Goal: Information Seeking & Learning: Check status

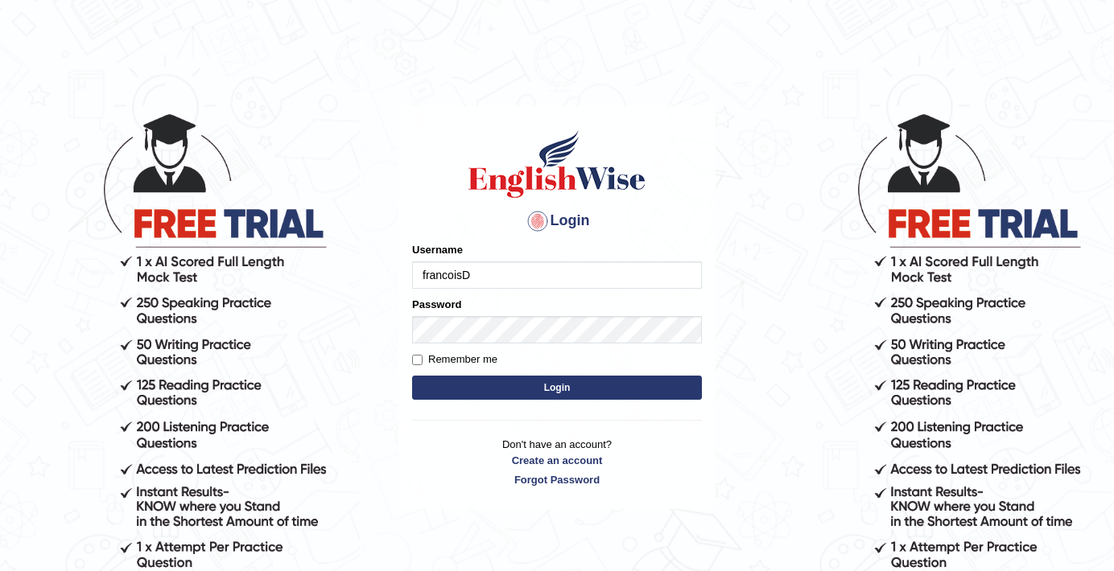
type input "francoisD"
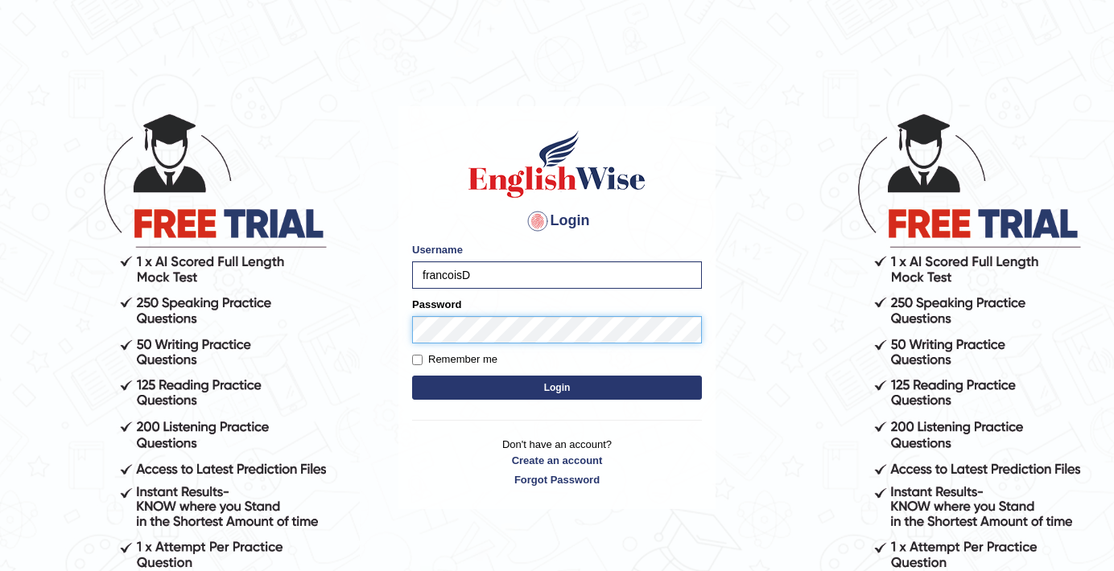
click at [412, 376] on button "Login" at bounding box center [557, 388] width 290 height 24
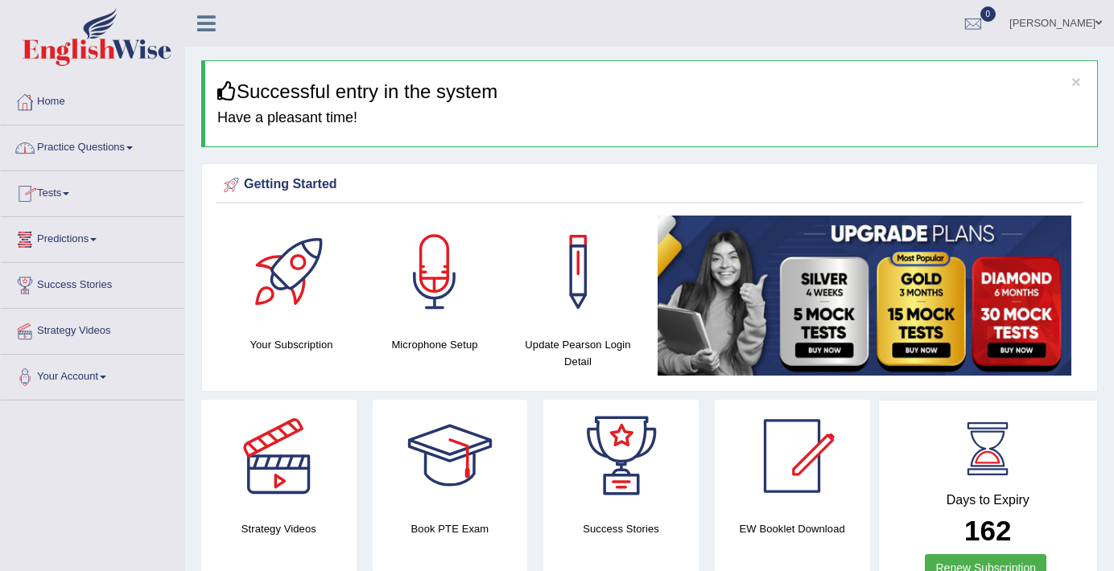
click at [112, 138] on link "Practice Questions" at bounding box center [92, 146] width 183 height 40
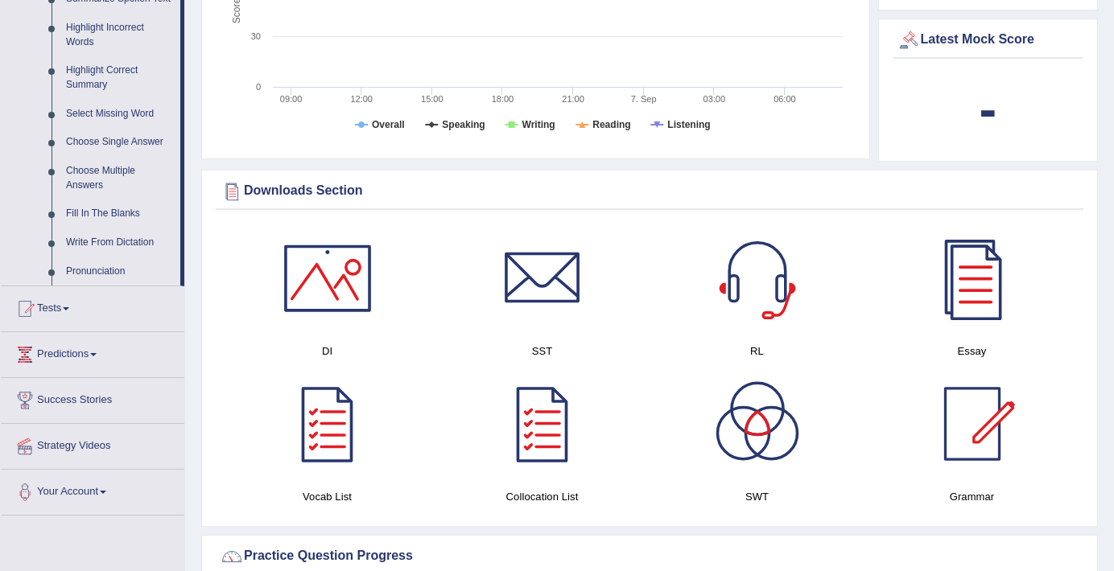
scroll to position [746, 0]
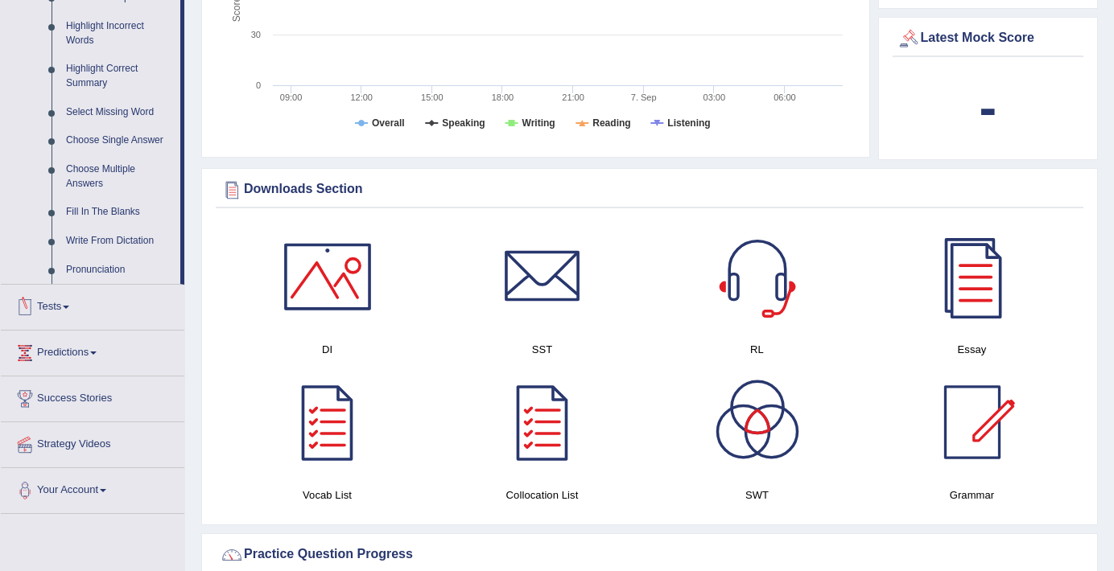
click at [99, 325] on link "Tests" at bounding box center [92, 305] width 183 height 40
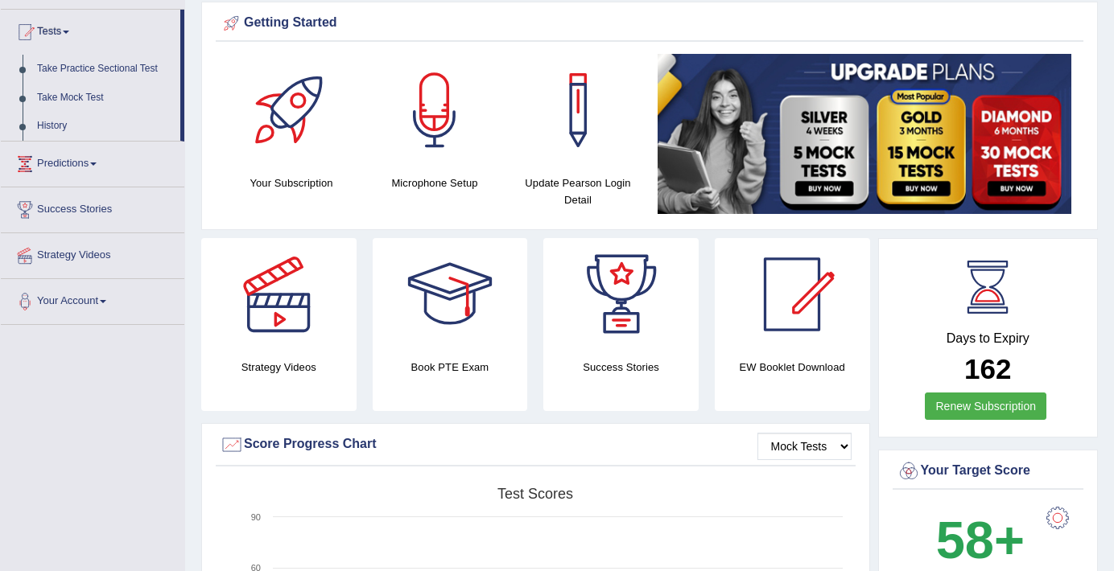
scroll to position [0, 0]
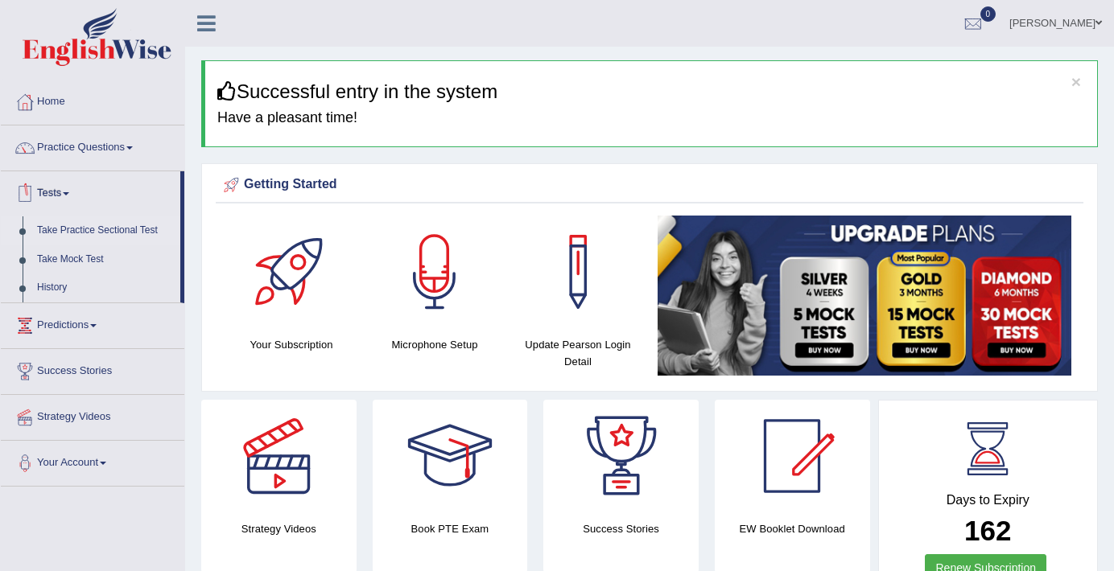
click at [122, 233] on link "Take Practice Sectional Test" at bounding box center [105, 230] width 150 height 29
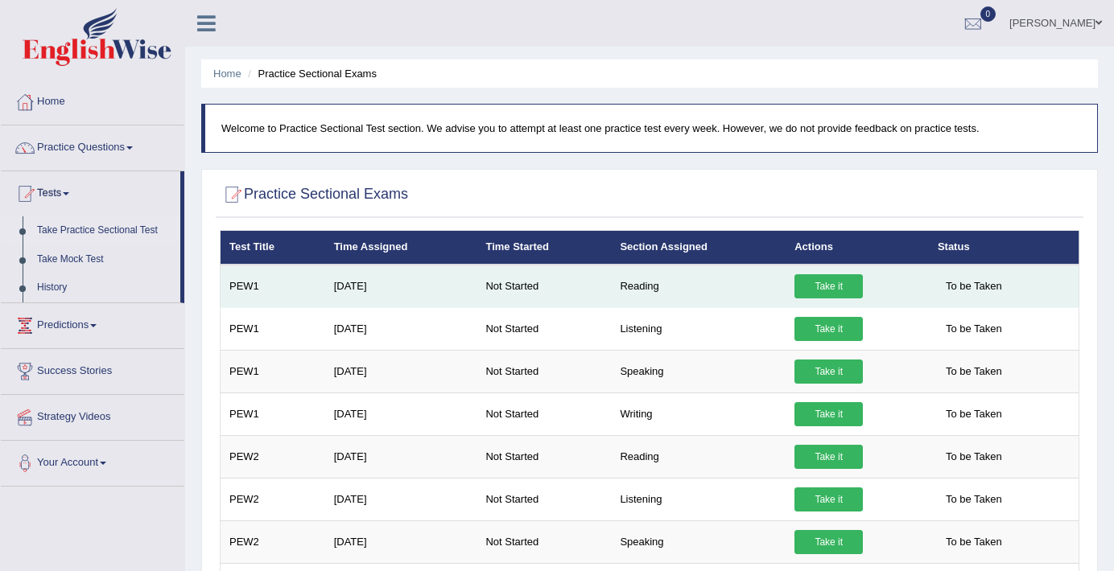
click at [834, 291] on link "Take it" at bounding box center [828, 286] width 68 height 24
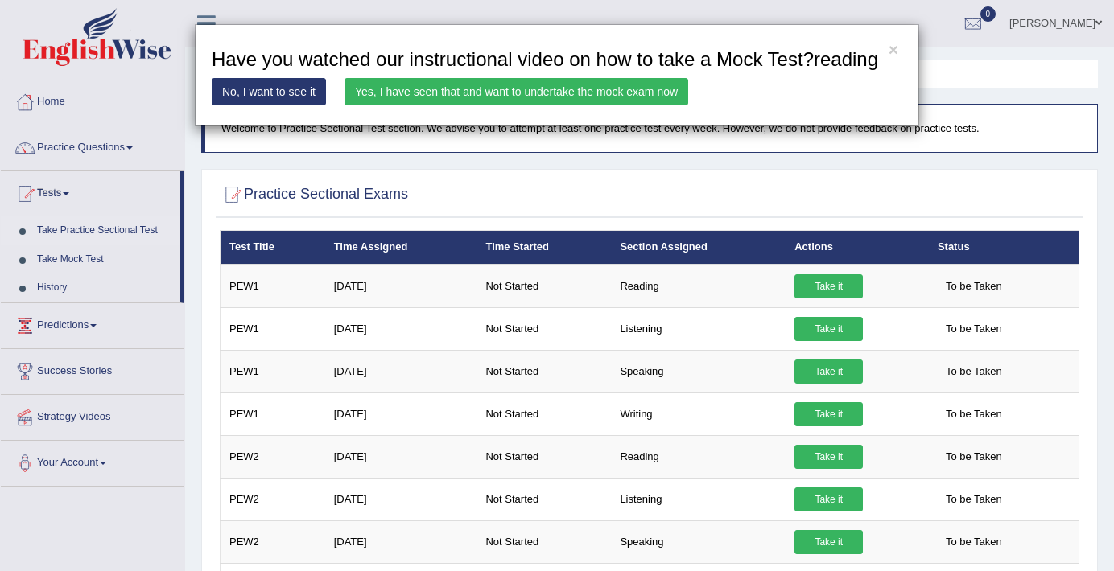
click at [453, 105] on link "Yes, I have seen that and want to undertake the mock exam now" at bounding box center [516, 91] width 344 height 27
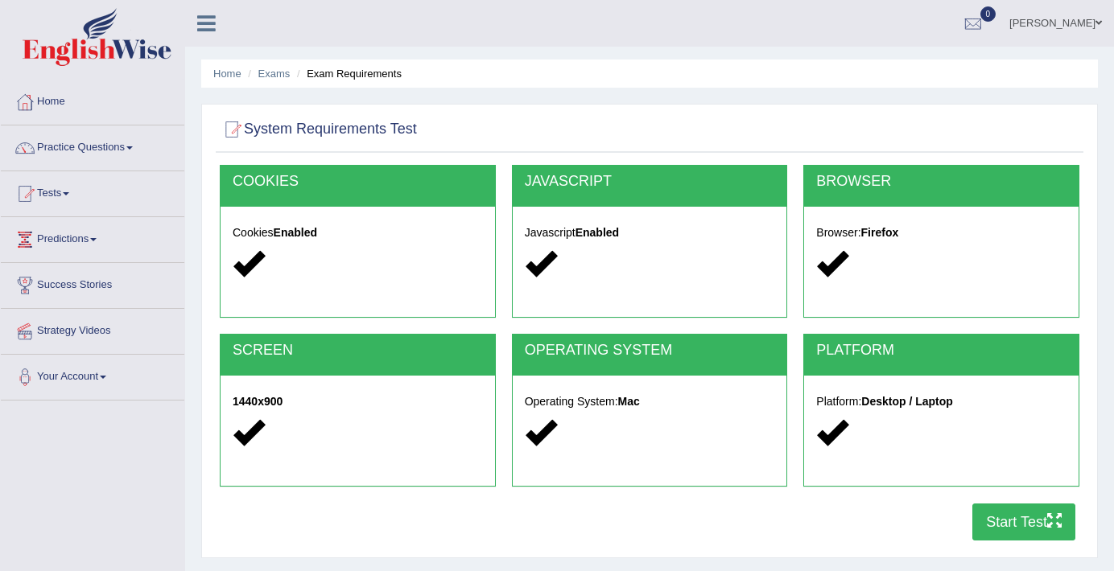
click at [1032, 517] on button "Start Test" at bounding box center [1023, 522] width 103 height 37
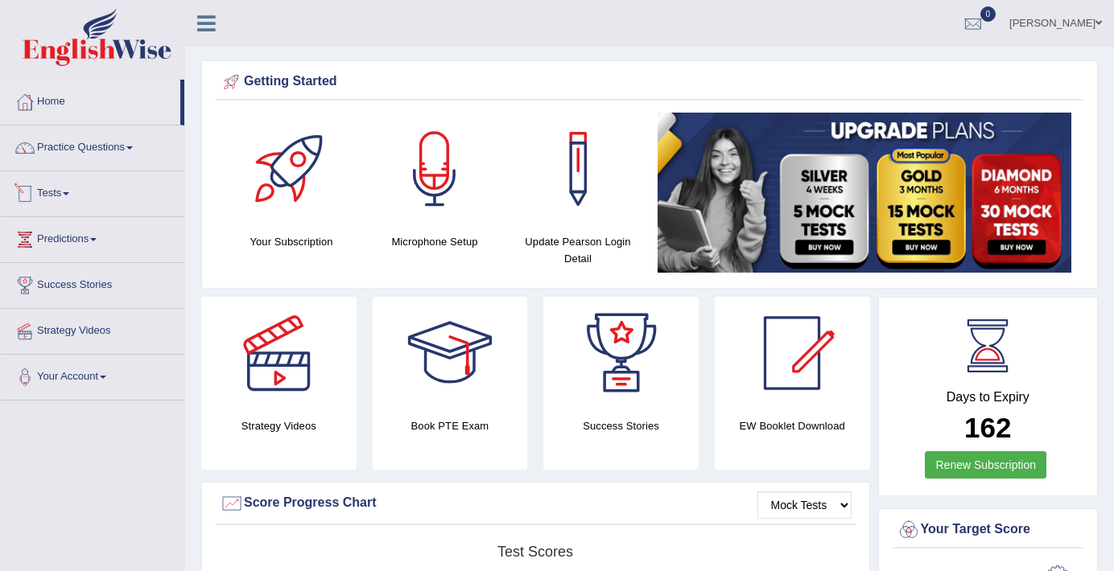
click at [70, 183] on link "Tests" at bounding box center [92, 191] width 183 height 40
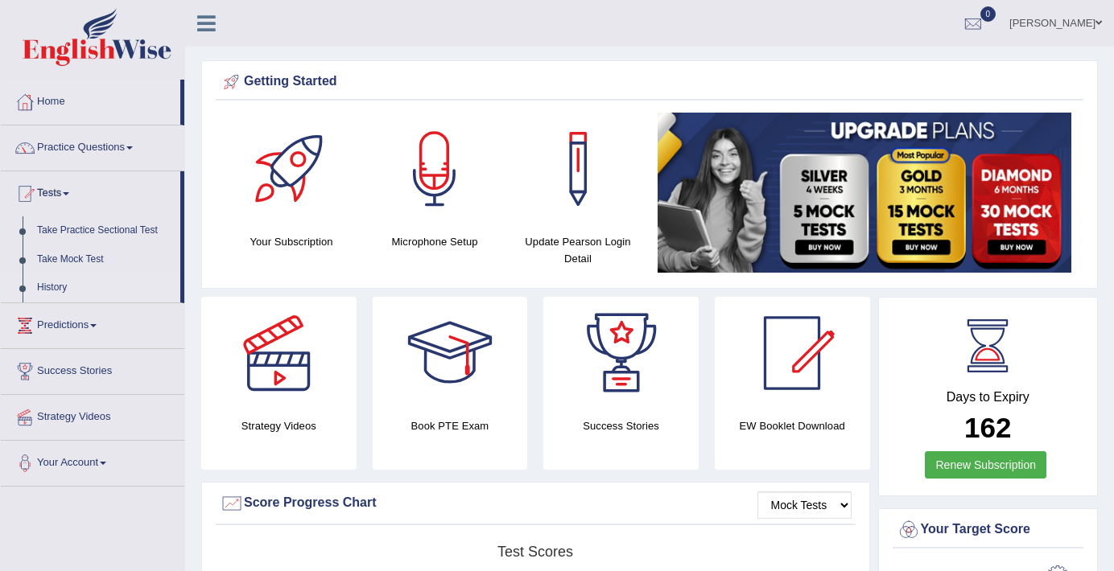
click at [59, 287] on link "History" at bounding box center [105, 288] width 150 height 29
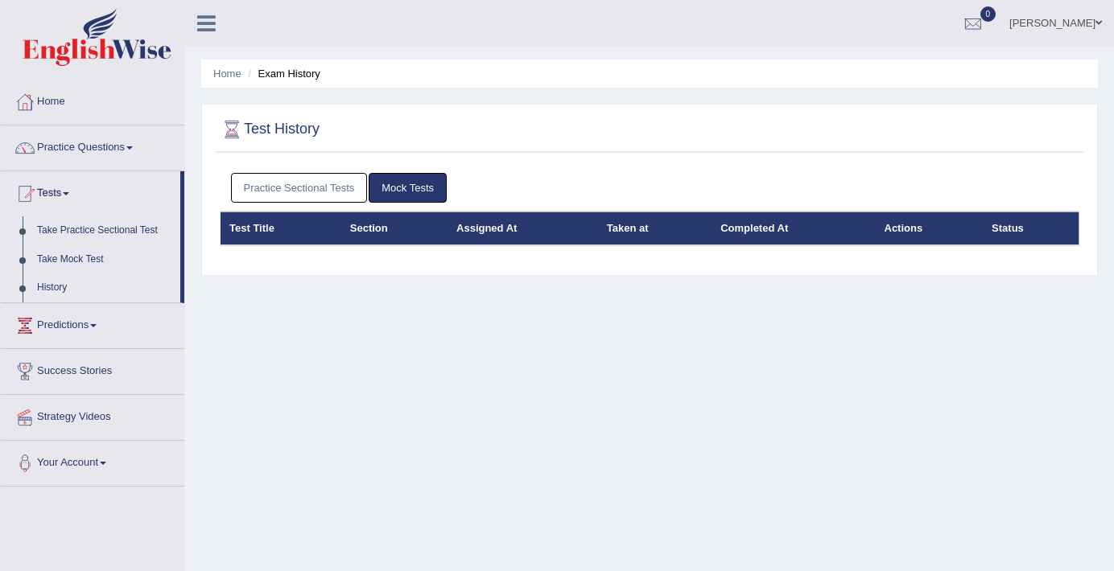
click at [130, 215] on li "Tests Take Practice Sectional Test Take Mock Test History" at bounding box center [92, 237] width 183 height 132
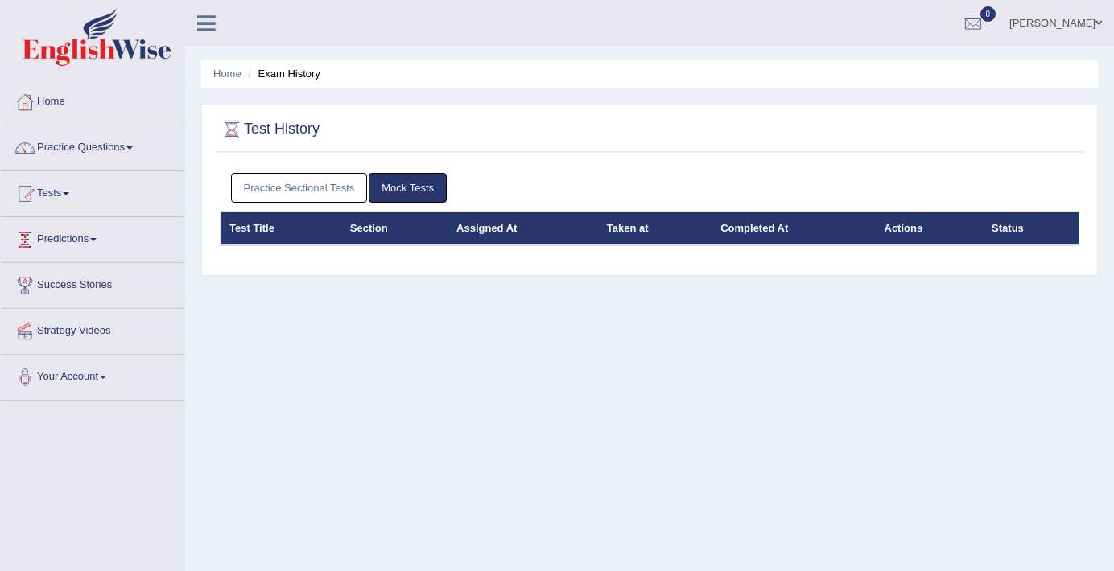
click at [130, 223] on link "Predictions" at bounding box center [92, 237] width 183 height 40
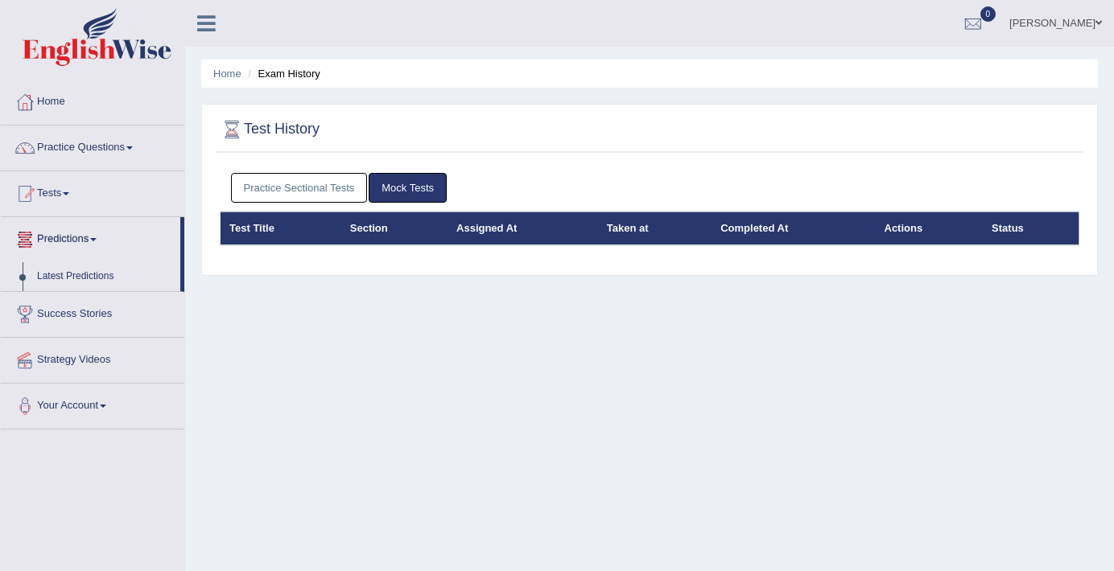
click at [128, 200] on link "Tests" at bounding box center [92, 191] width 183 height 40
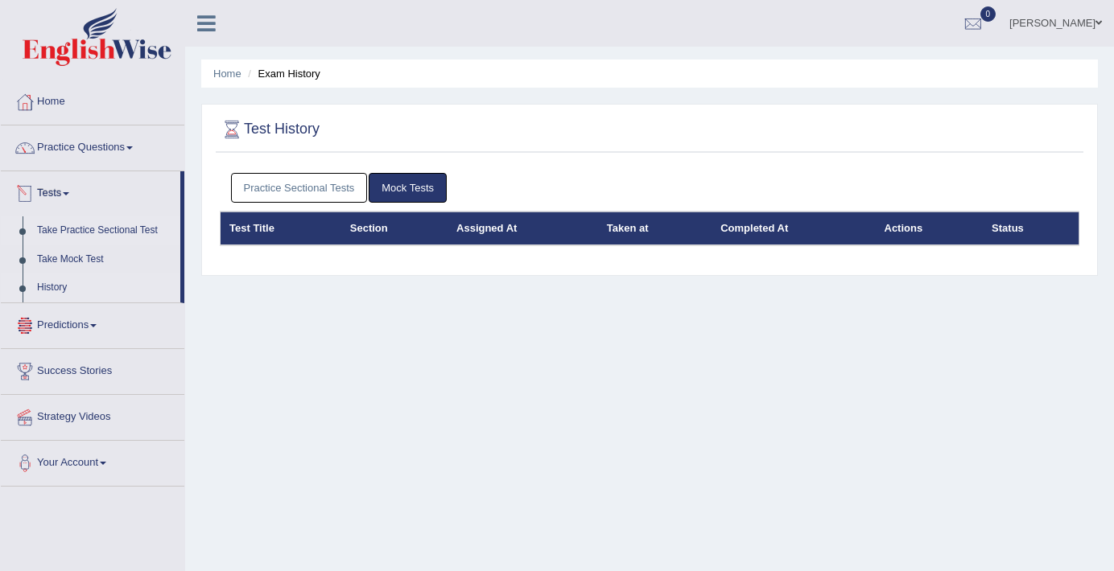
click at [130, 222] on link "Take Practice Sectional Test" at bounding box center [105, 230] width 150 height 29
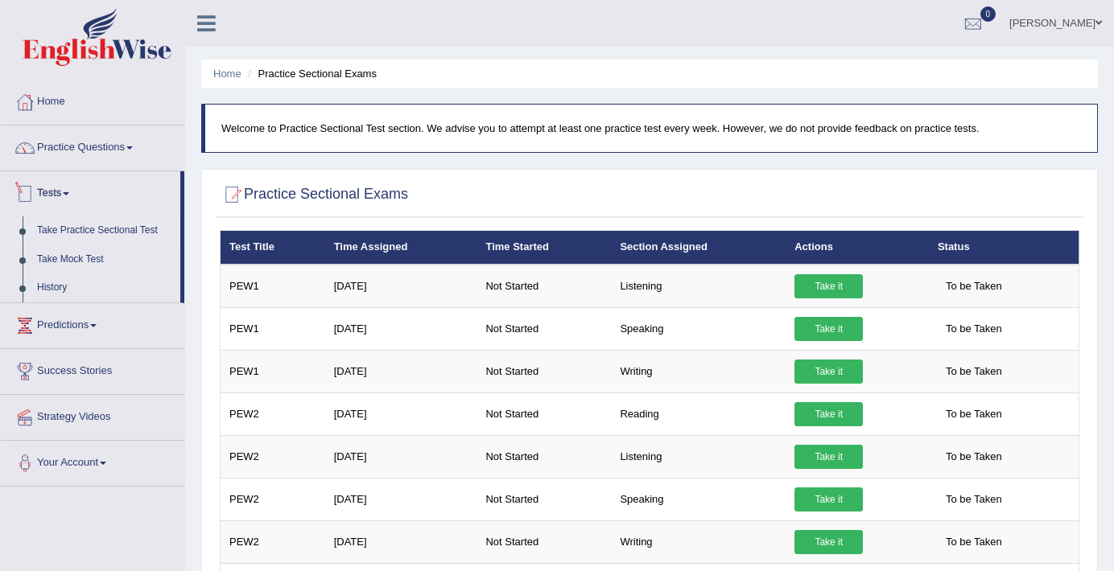
click at [123, 163] on link "Practice Questions" at bounding box center [92, 146] width 183 height 40
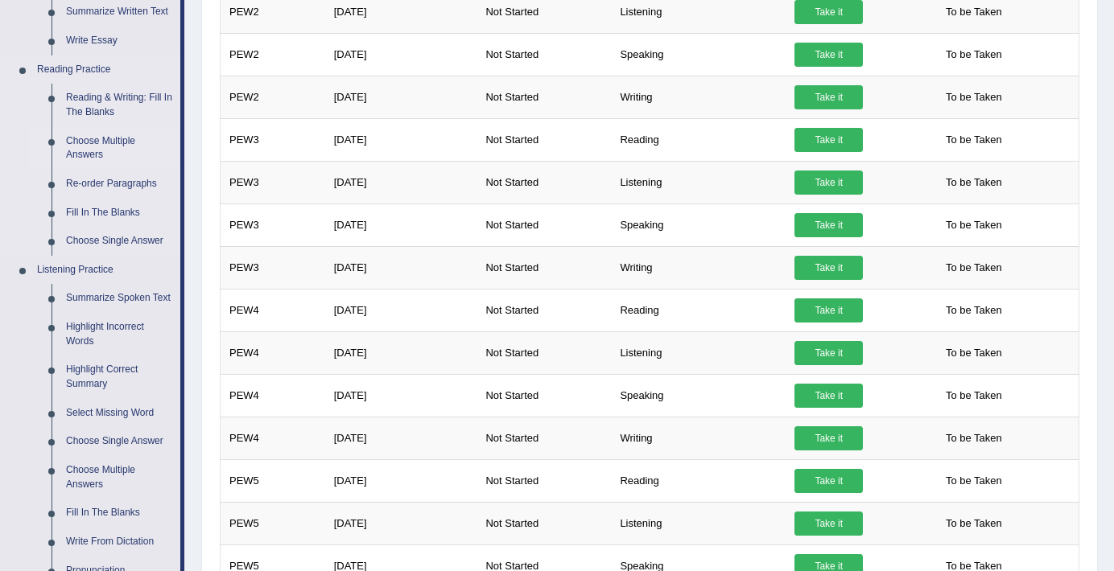
scroll to position [447, 0]
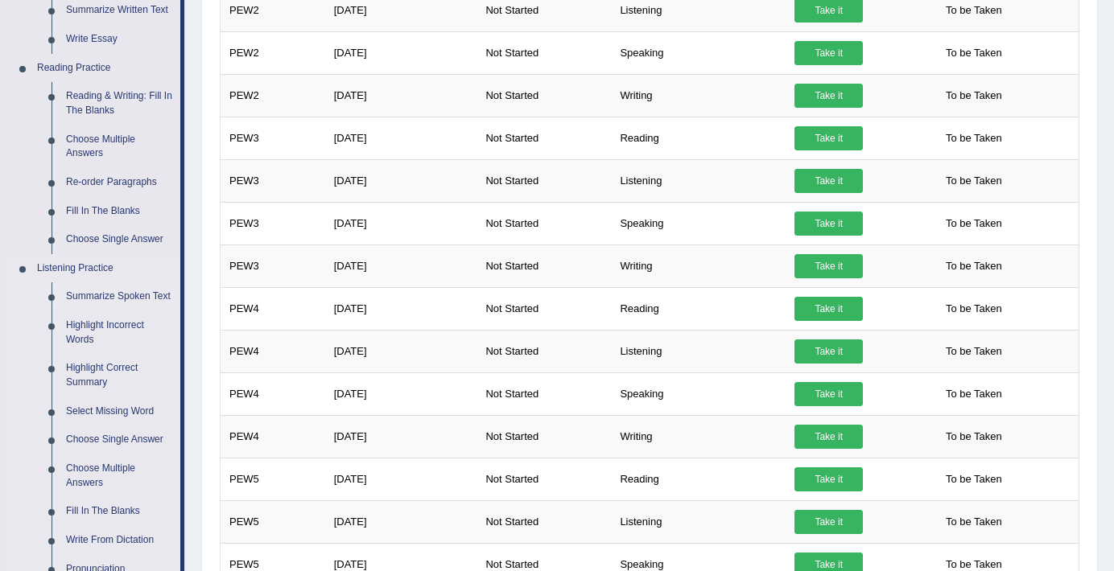
click at [142, 299] on link "Summarize Spoken Text" at bounding box center [120, 296] width 122 height 29
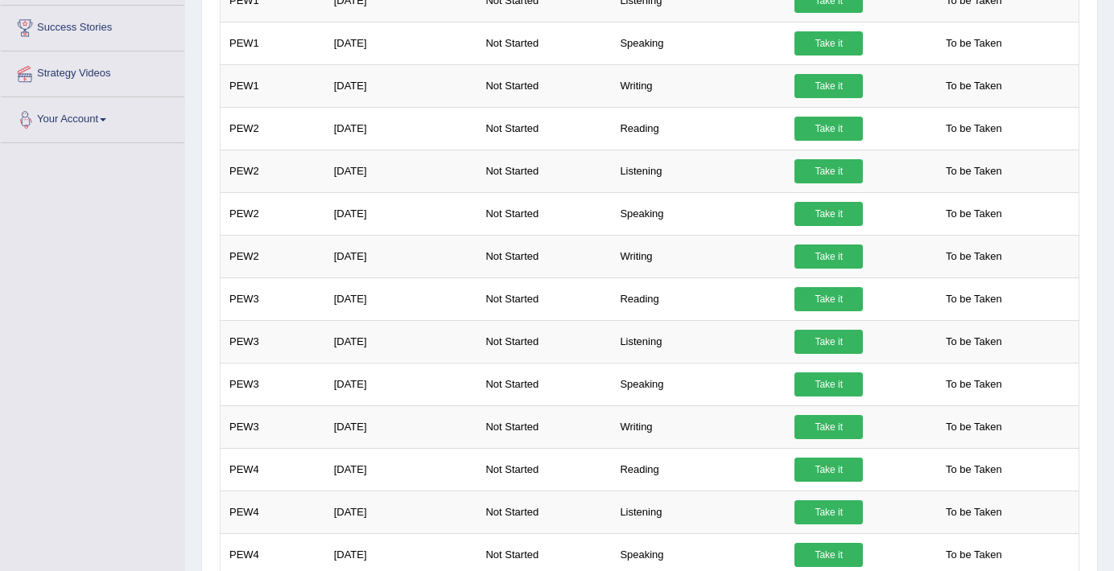
scroll to position [416, 0]
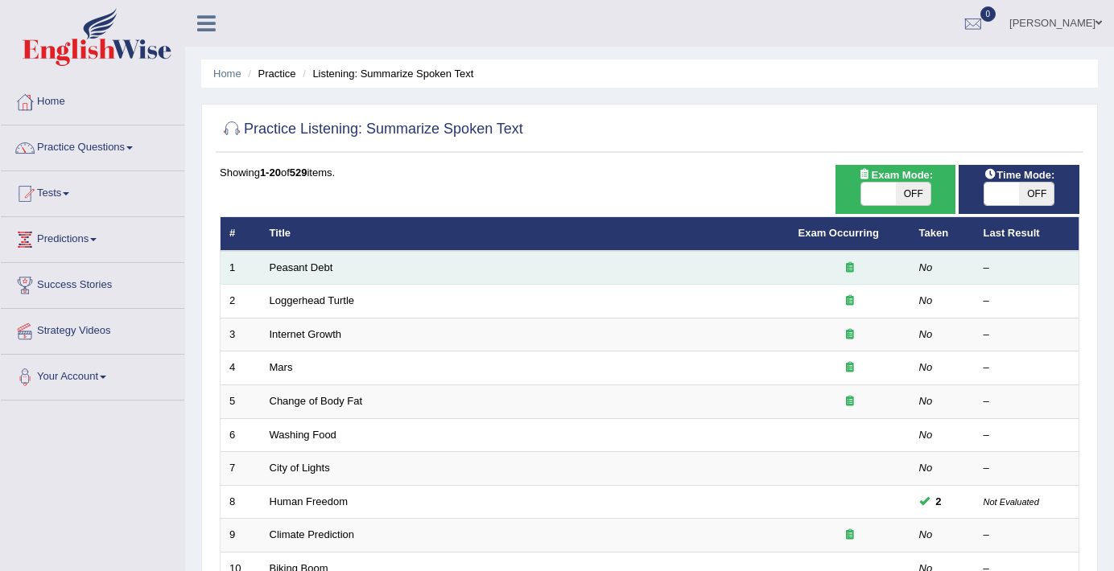
click at [847, 270] on icon at bounding box center [850, 267] width 8 height 10
click at [785, 274] on td "Peasant Debt" at bounding box center [525, 268] width 529 height 34
click at [341, 281] on td "Peasant Debt" at bounding box center [525, 268] width 529 height 34
click at [318, 278] on td "Peasant Debt" at bounding box center [525, 268] width 529 height 34
click at [322, 275] on td "Peasant Debt" at bounding box center [525, 268] width 529 height 34
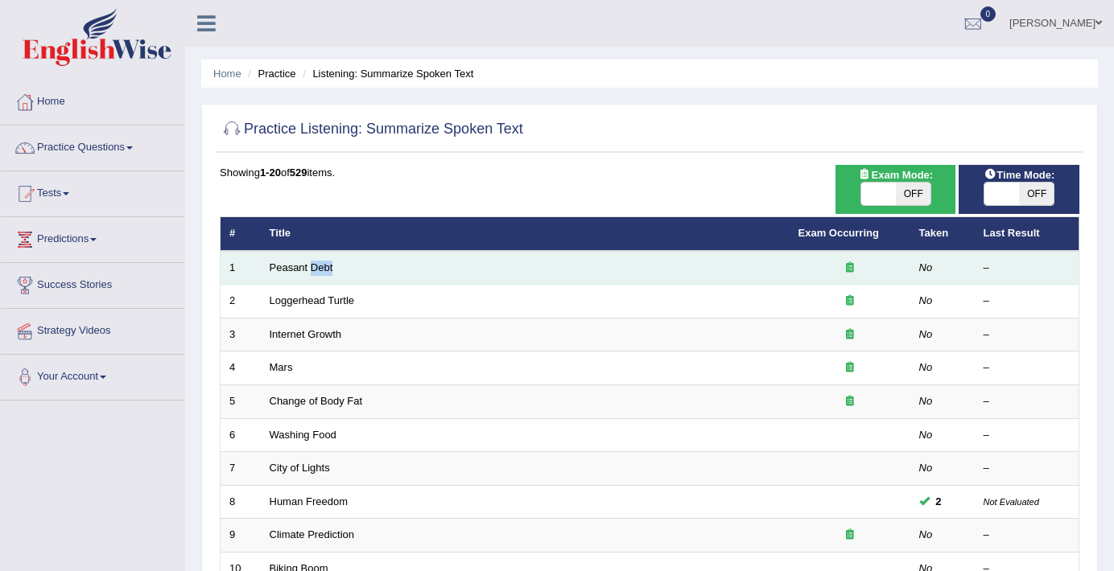
click at [322, 275] on td "Peasant Debt" at bounding box center [525, 268] width 529 height 34
click at [325, 269] on link "Peasant Debt" at bounding box center [302, 268] width 64 height 12
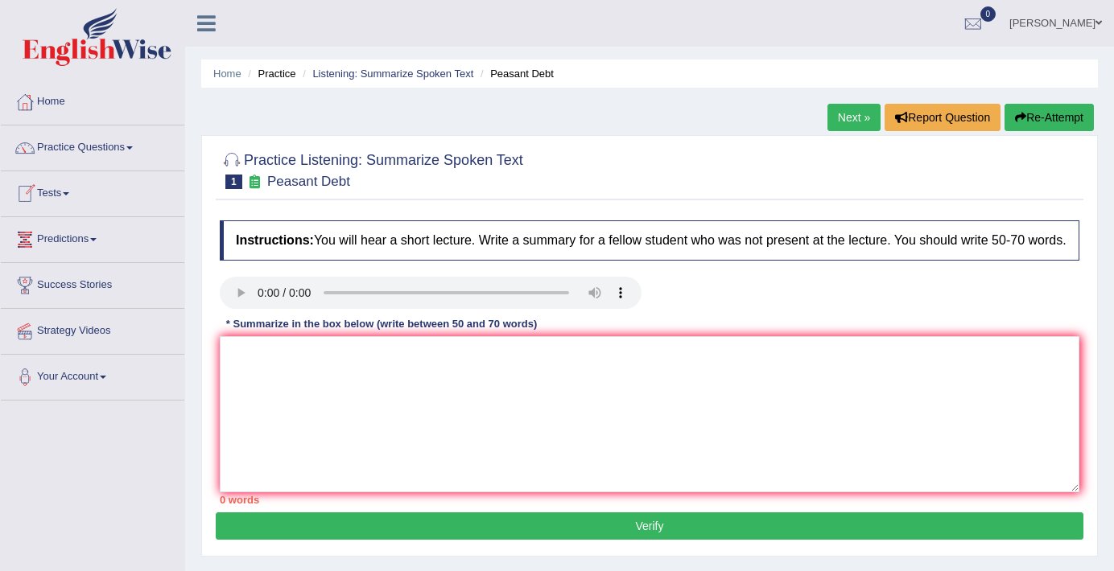
click at [89, 238] on link "Predictions" at bounding box center [92, 237] width 183 height 40
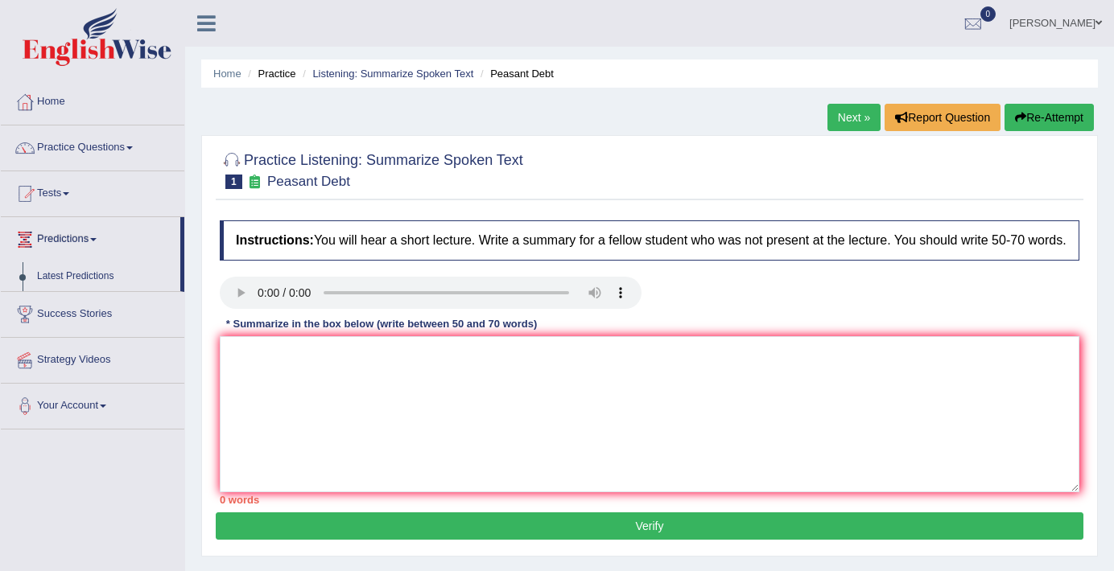
click at [89, 238] on link "Predictions" at bounding box center [90, 237] width 179 height 40
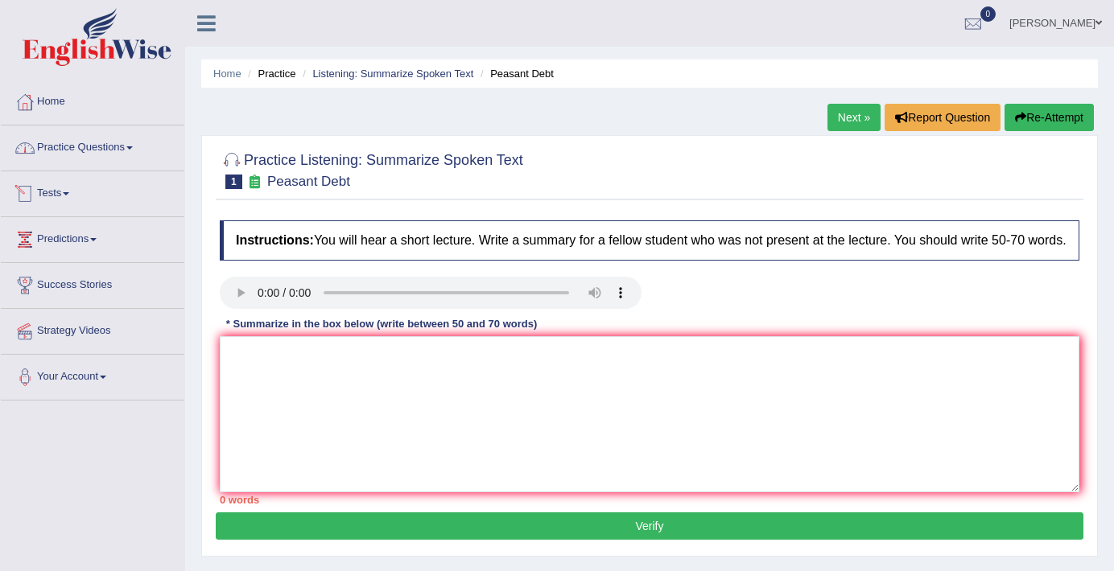
click at [114, 159] on link "Practice Questions" at bounding box center [92, 146] width 183 height 40
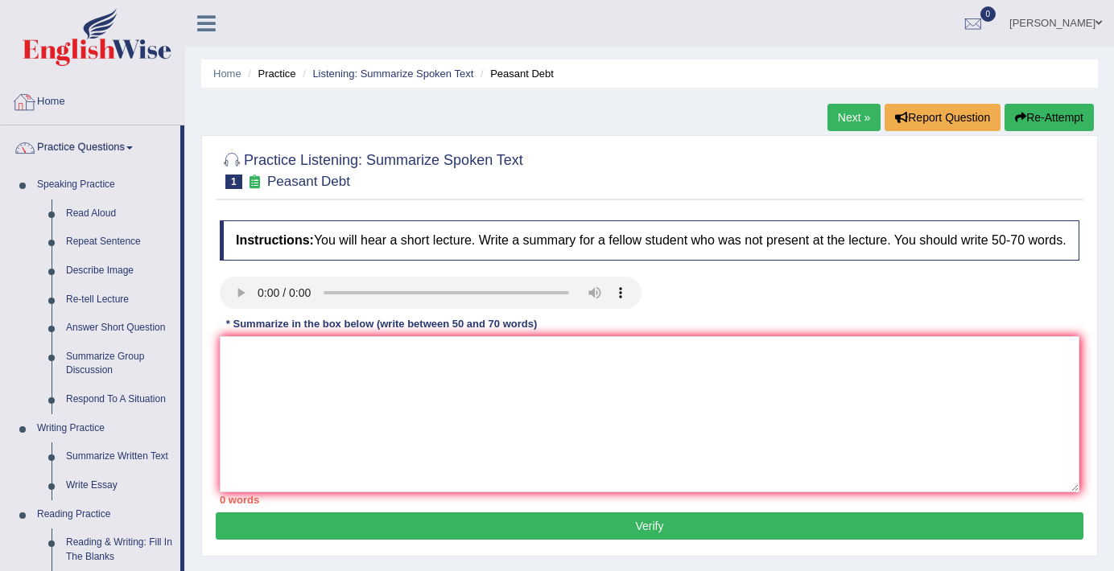
click at [46, 91] on link "Home" at bounding box center [92, 100] width 183 height 40
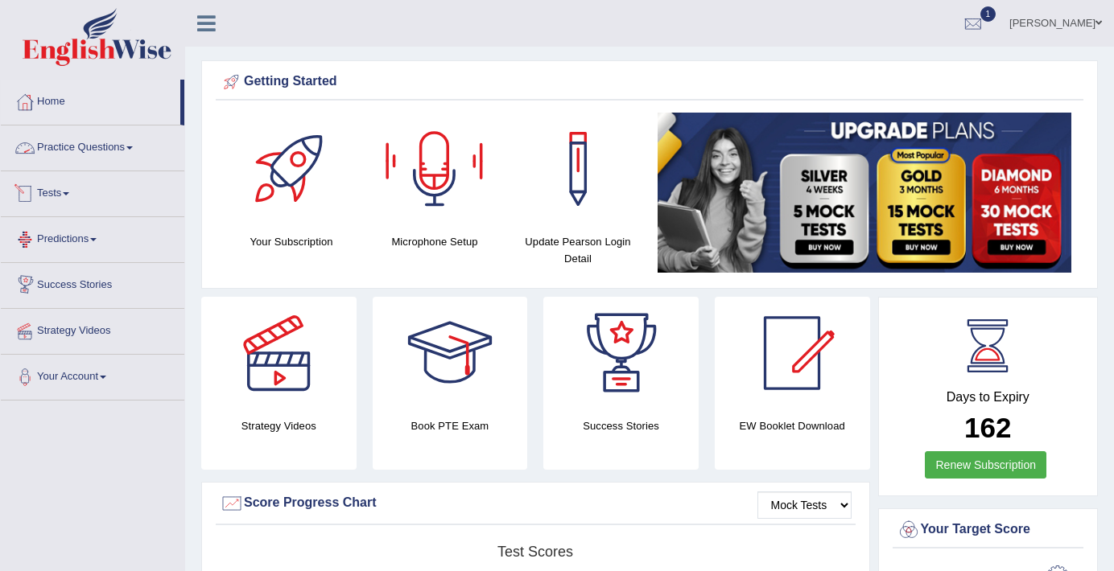
click at [74, 197] on link "Tests" at bounding box center [92, 191] width 183 height 40
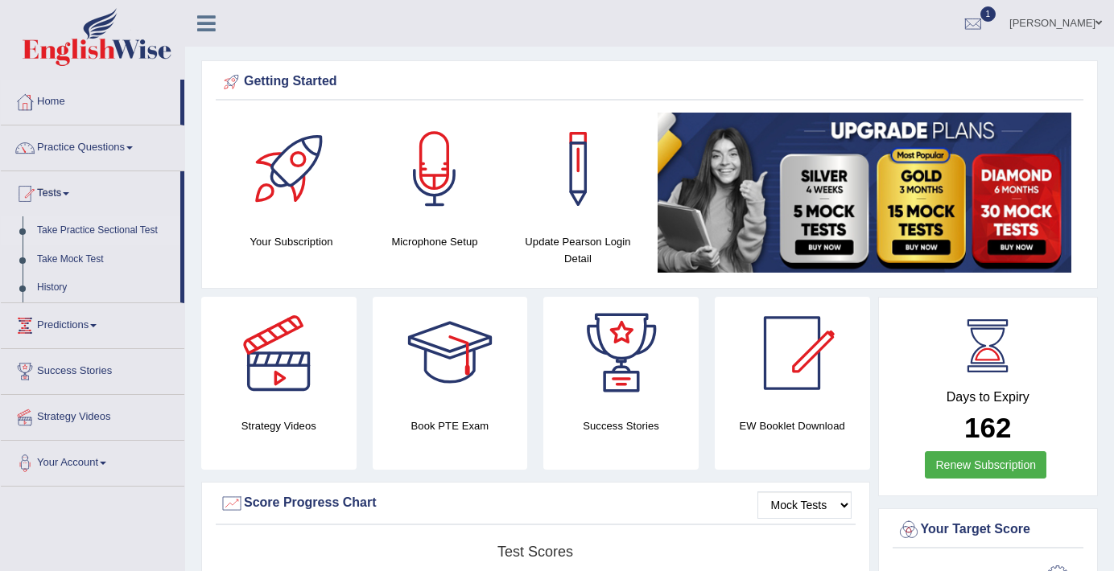
click at [84, 233] on link "Take Practice Sectional Test" at bounding box center [105, 230] width 150 height 29
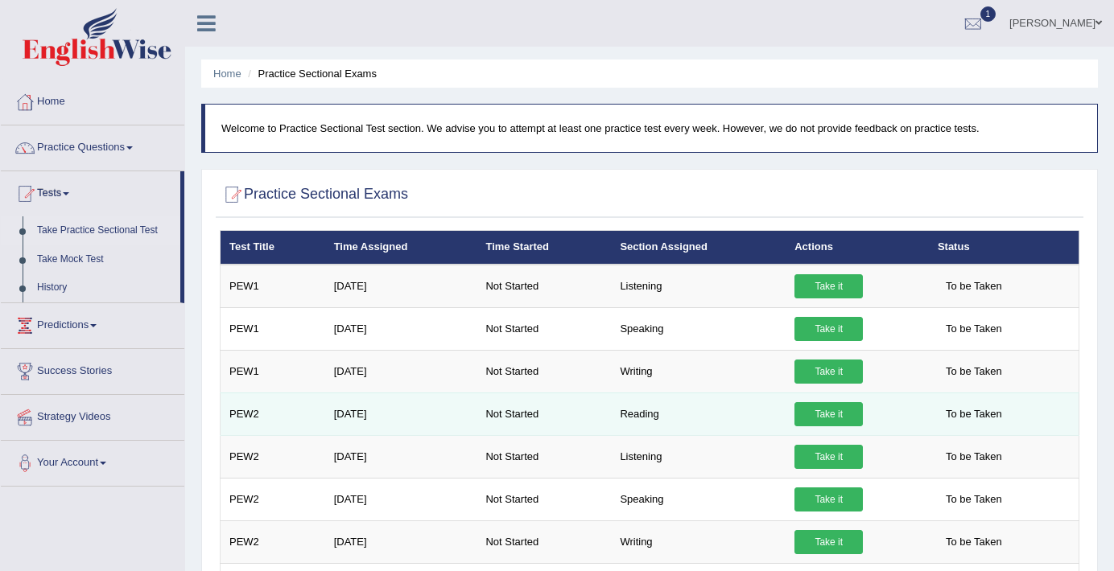
click at [822, 412] on link "Take it" at bounding box center [828, 414] width 68 height 24
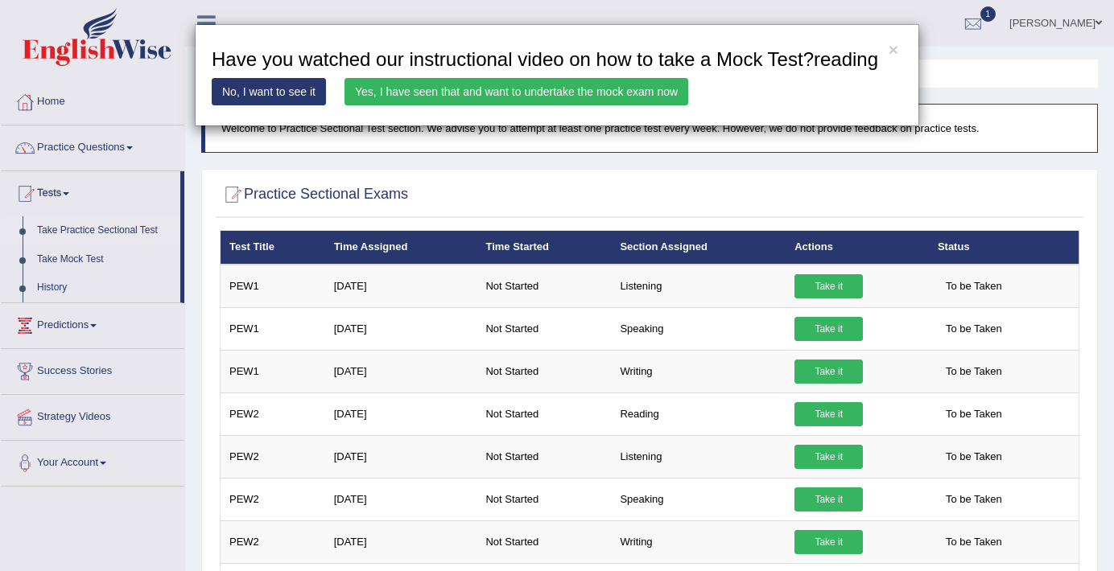
click at [476, 105] on link "Yes, I have seen that and want to undertake the mock exam now" at bounding box center [516, 91] width 344 height 27
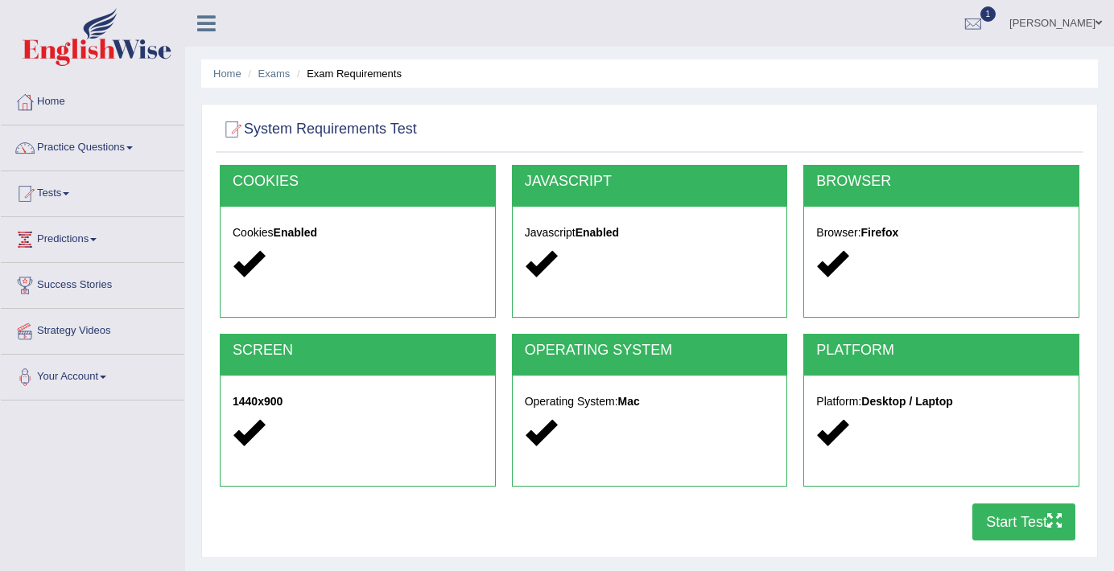
click at [1044, 525] on button "Start Test" at bounding box center [1023, 522] width 103 height 37
click at [76, 237] on link "Predictions" at bounding box center [92, 237] width 183 height 40
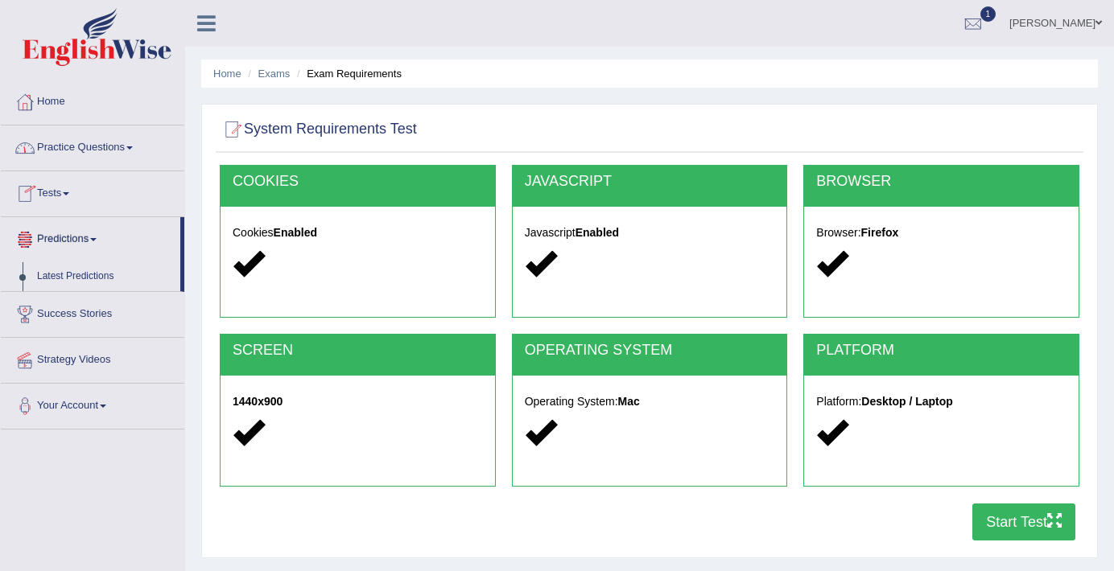
click at [76, 237] on link "Predictions" at bounding box center [90, 237] width 179 height 40
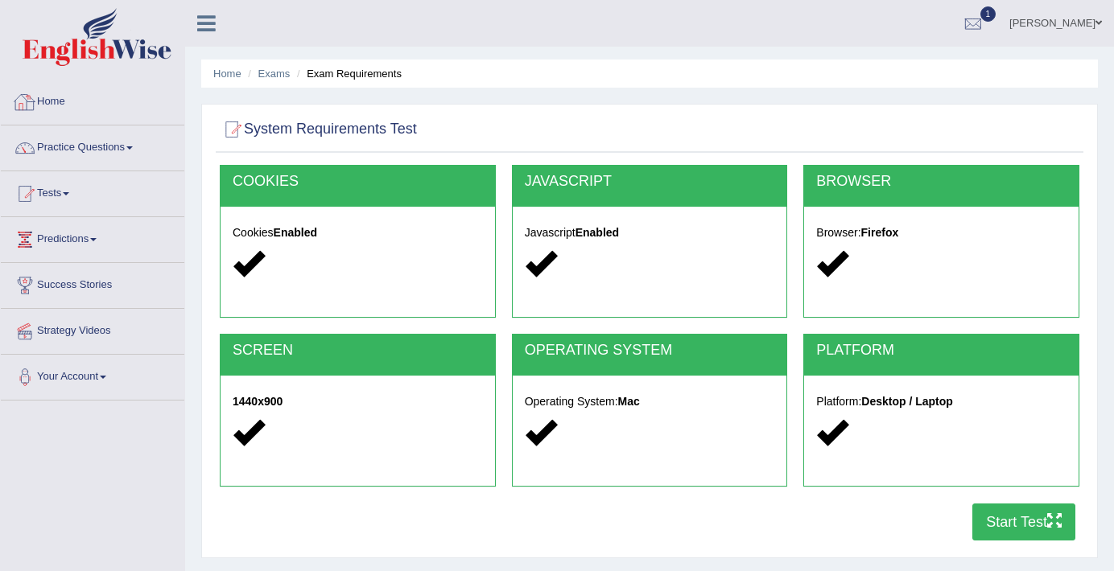
click at [49, 97] on link "Home" at bounding box center [92, 100] width 183 height 40
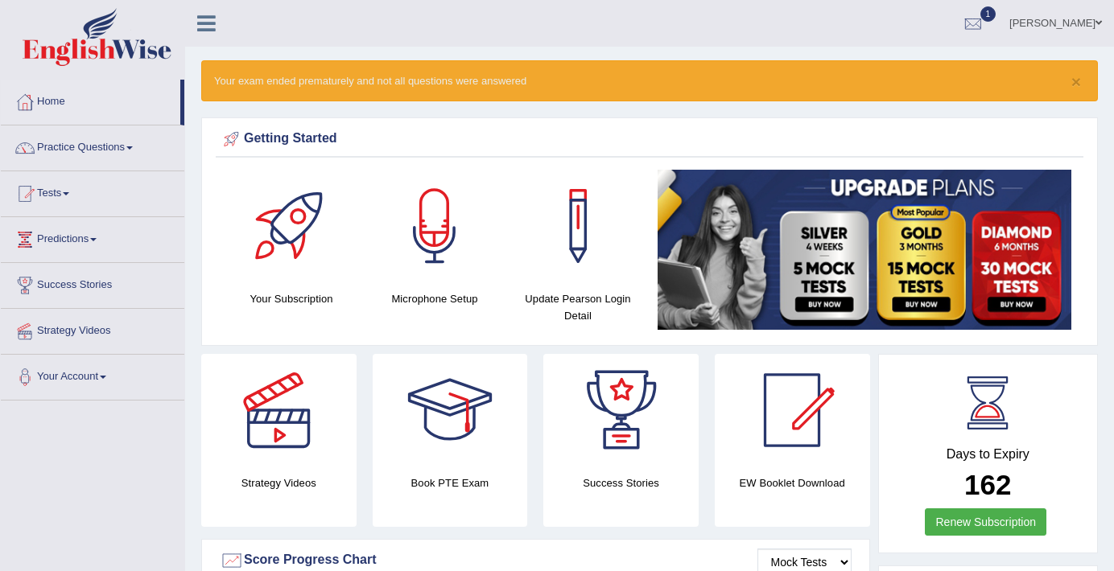
click at [1069, 75] on div "× Your exam ended prematurely and not all questions were answered" at bounding box center [649, 80] width 896 height 41
click at [964, 18] on div at bounding box center [973, 24] width 24 height 24
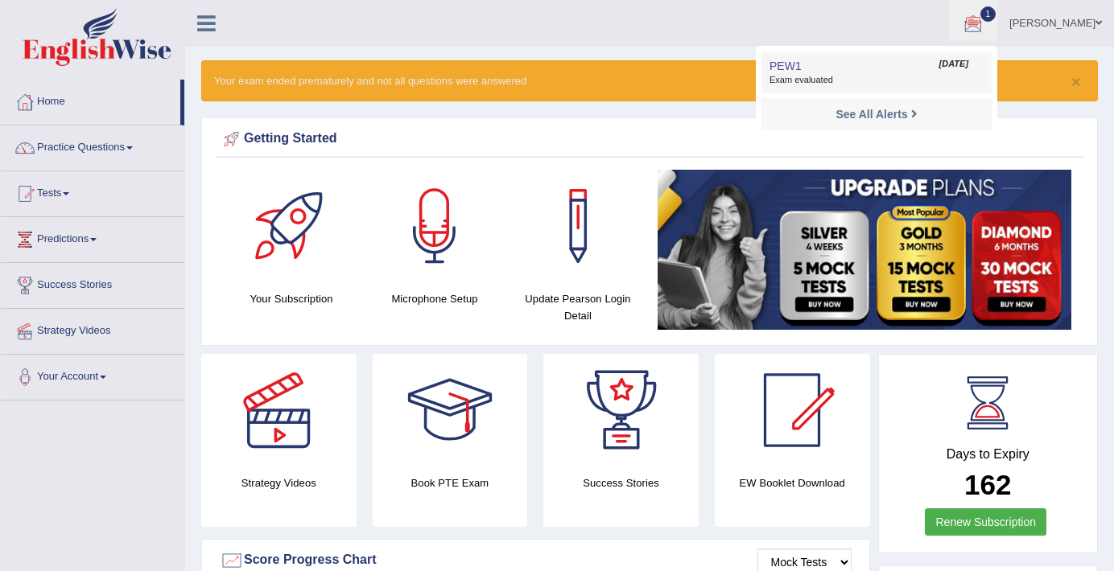
click at [853, 80] on span "Exam evaluated" at bounding box center [876, 80] width 214 height 13
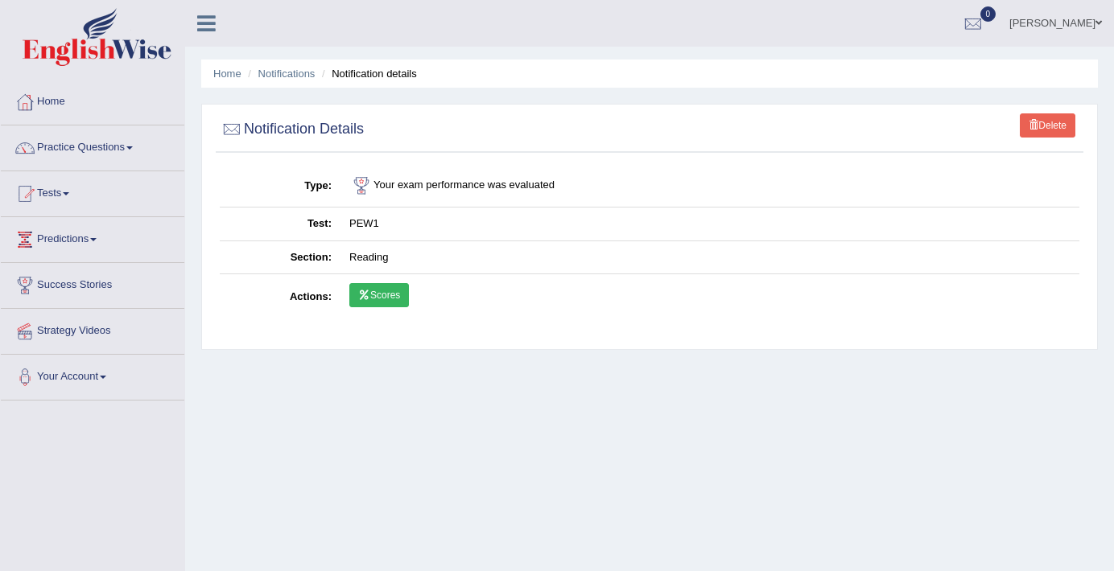
click at [402, 289] on link "Scores" at bounding box center [379, 295] width 60 height 24
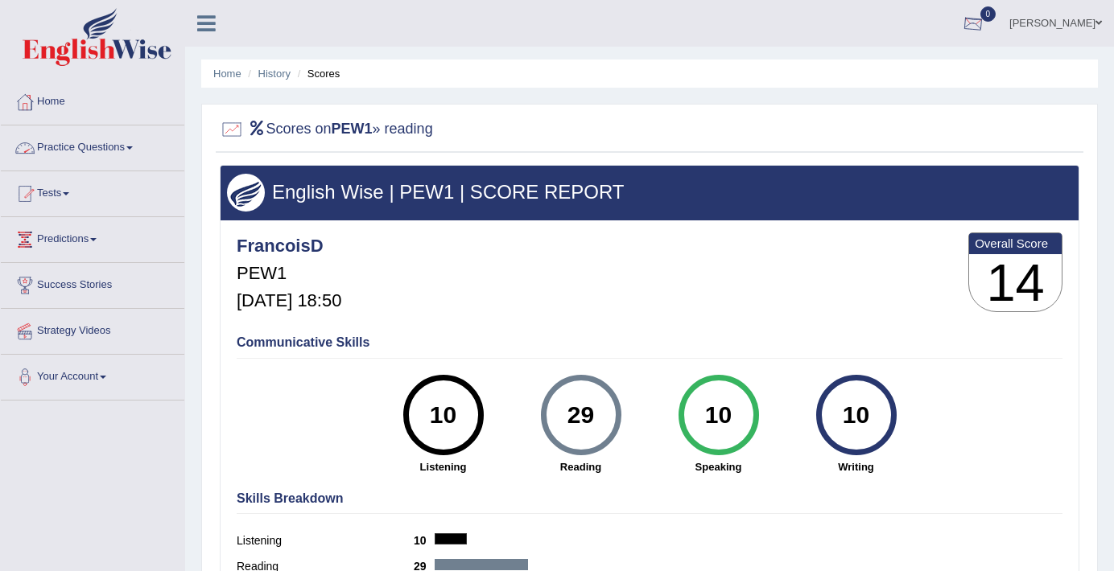
click at [978, 23] on div at bounding box center [973, 24] width 24 height 24
click at [908, 65] on link "See All Alerts" at bounding box center [875, 68] width 89 height 18
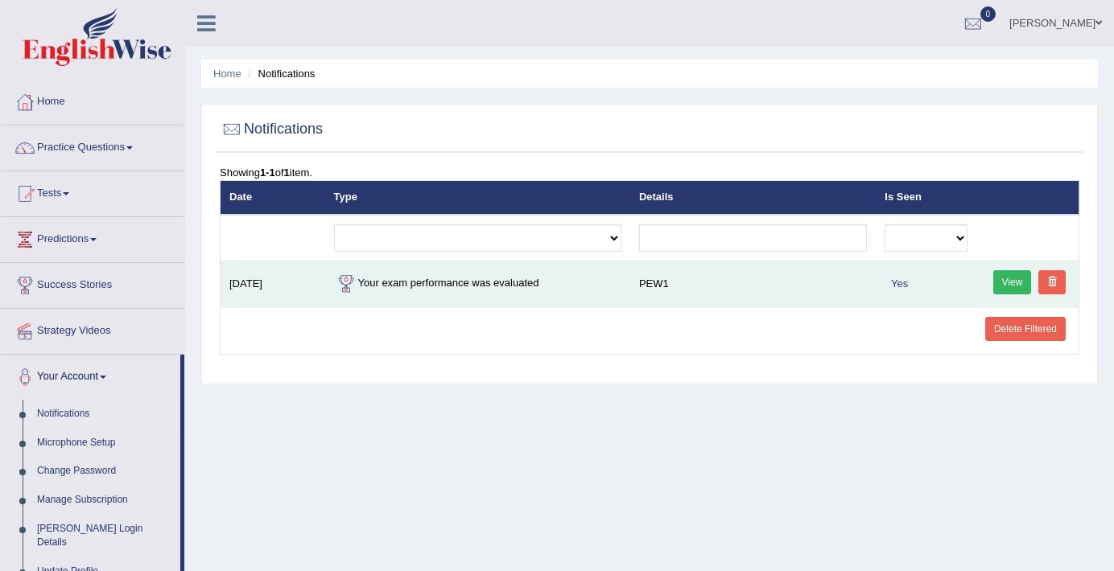
click at [563, 287] on td "Your exam performance was evaluated" at bounding box center [477, 284] width 305 height 47
click at [508, 290] on td "Your exam performance was evaluated" at bounding box center [477, 284] width 305 height 47
click at [1009, 281] on link "View" at bounding box center [1012, 282] width 39 height 24
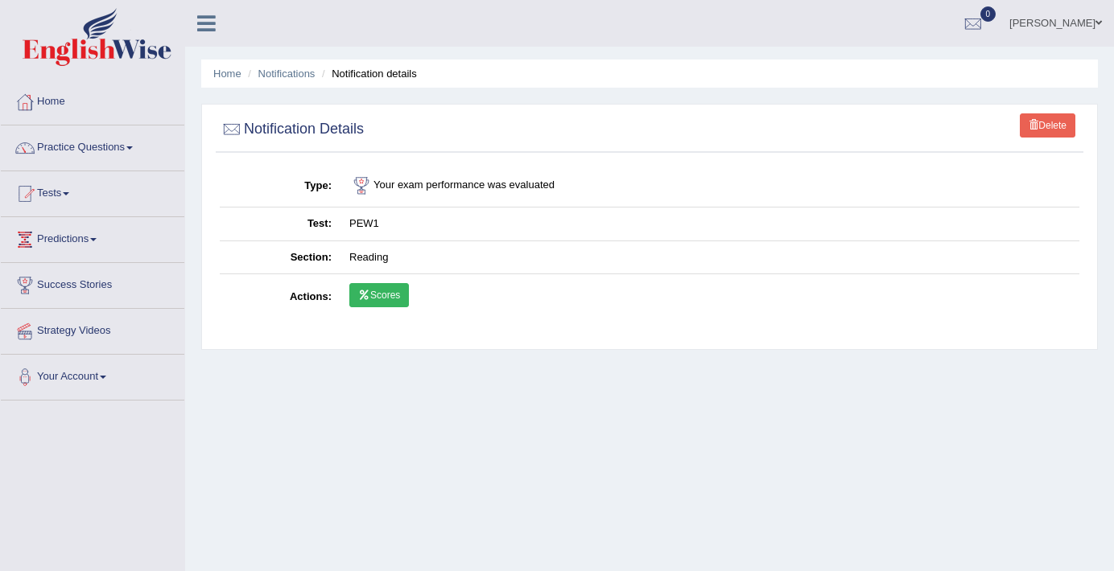
click at [396, 168] on td "Your exam performance was evaluated" at bounding box center [709, 186] width 739 height 43
click at [386, 298] on link "Scores" at bounding box center [379, 295] width 60 height 24
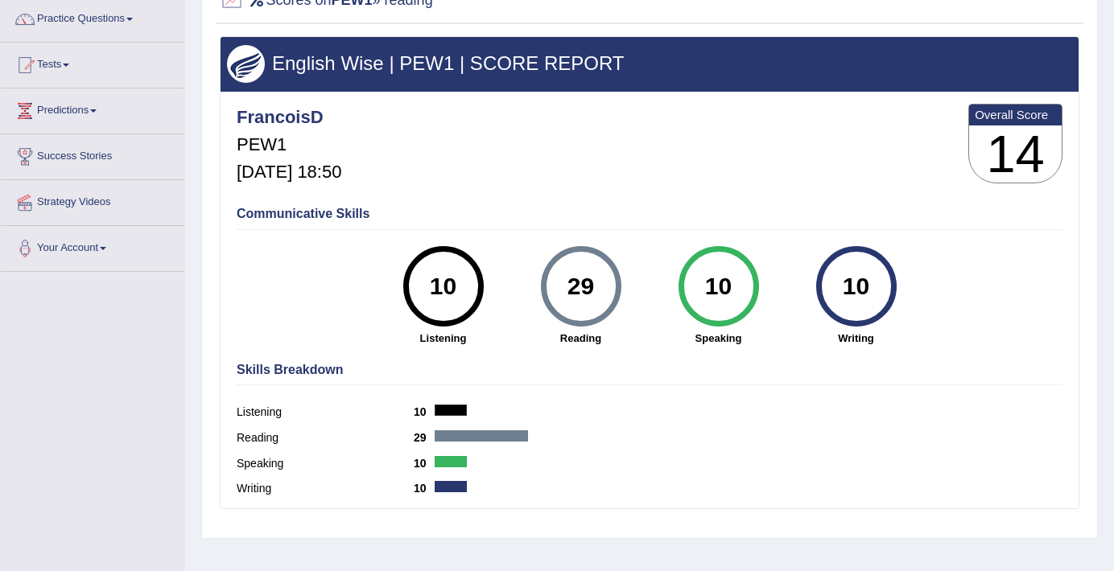
scroll to position [130, 0]
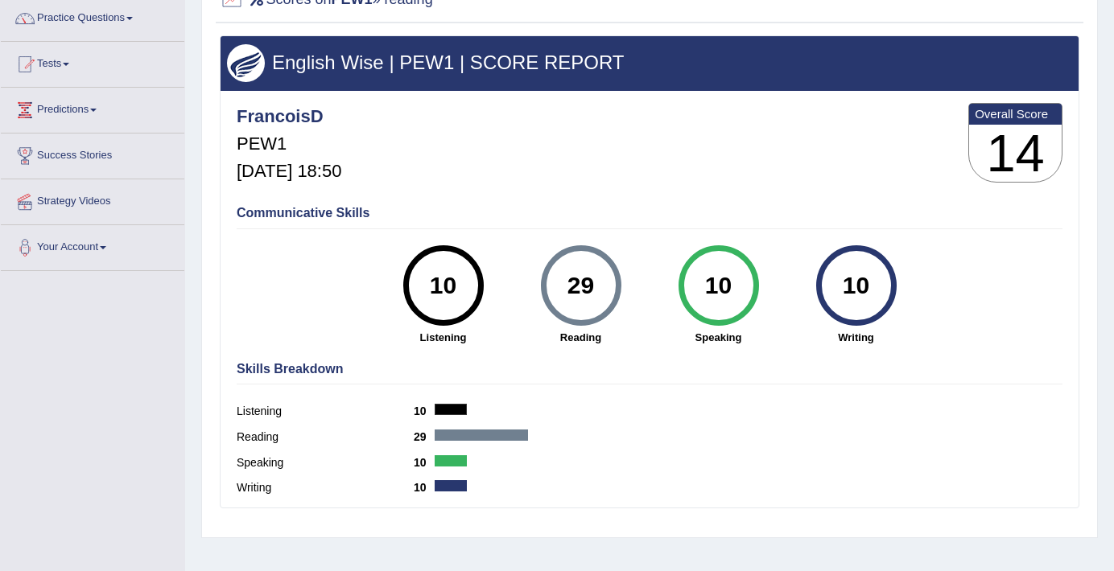
click at [561, 291] on div "29" at bounding box center [580, 286] width 59 height 68
click at [571, 286] on div "29" at bounding box center [580, 286] width 59 height 68
click at [528, 318] on div "29 Reading" at bounding box center [581, 295] width 138 height 100
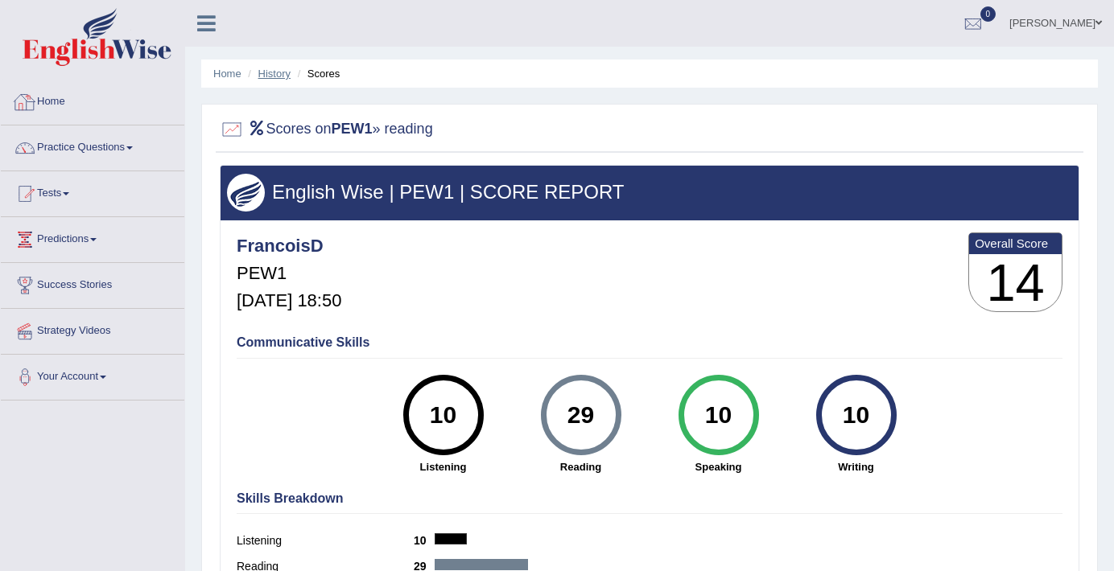
click at [290, 76] on link "History" at bounding box center [274, 74] width 32 height 12
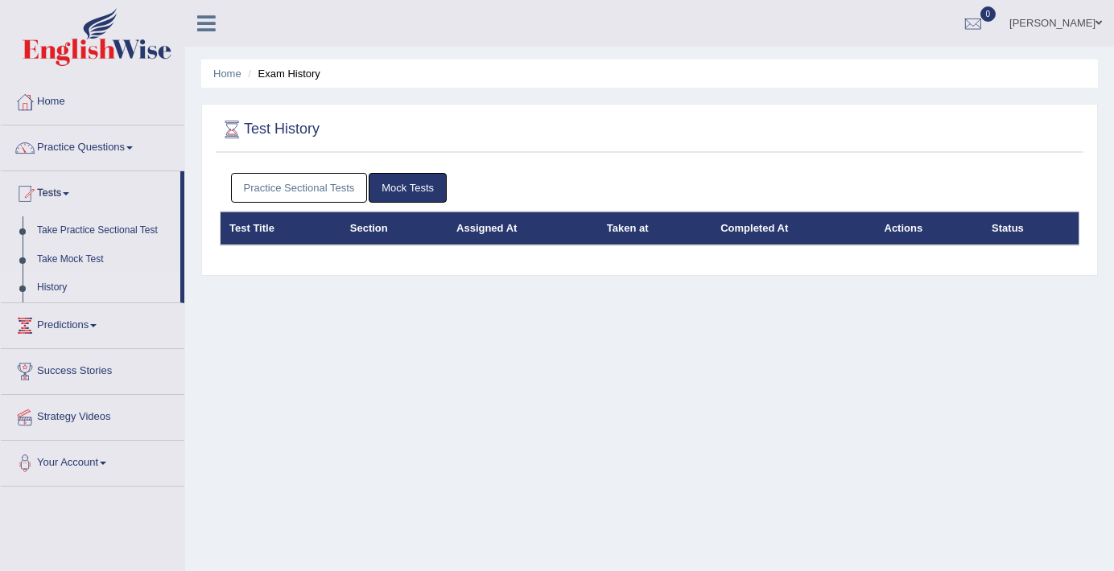
click at [47, 288] on link "History" at bounding box center [105, 288] width 150 height 29
click at [432, 190] on link "Mock Tests" at bounding box center [408, 188] width 78 height 30
click at [415, 180] on link "Mock Tests" at bounding box center [408, 188] width 78 height 30
click at [407, 185] on link "Mock Tests" at bounding box center [408, 188] width 78 height 30
click at [356, 187] on link "Practice Sectional Tests" at bounding box center [299, 188] width 137 height 30
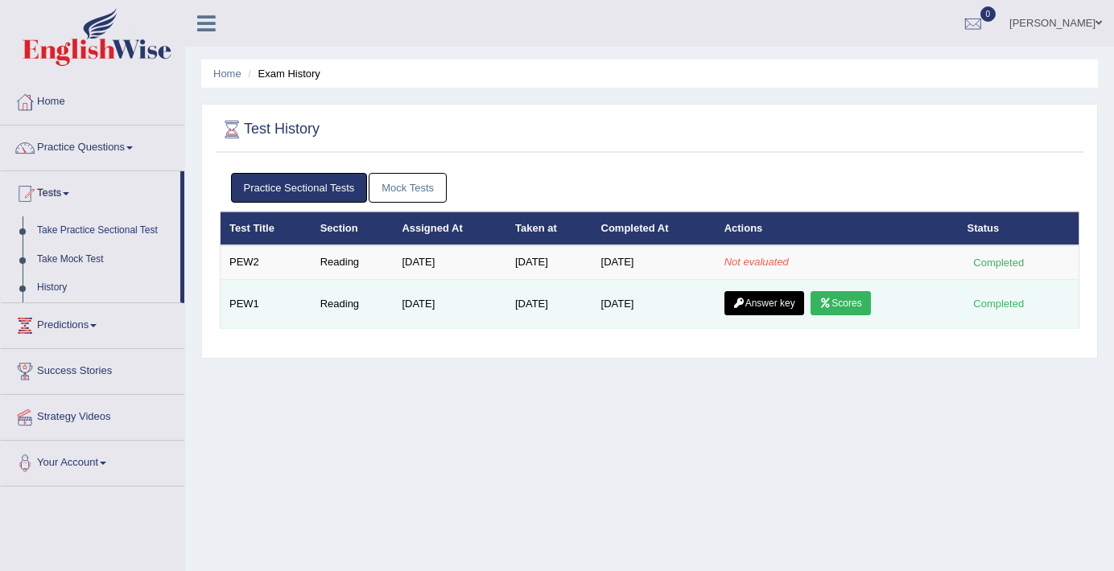
click at [781, 303] on link "Answer key" at bounding box center [764, 303] width 80 height 24
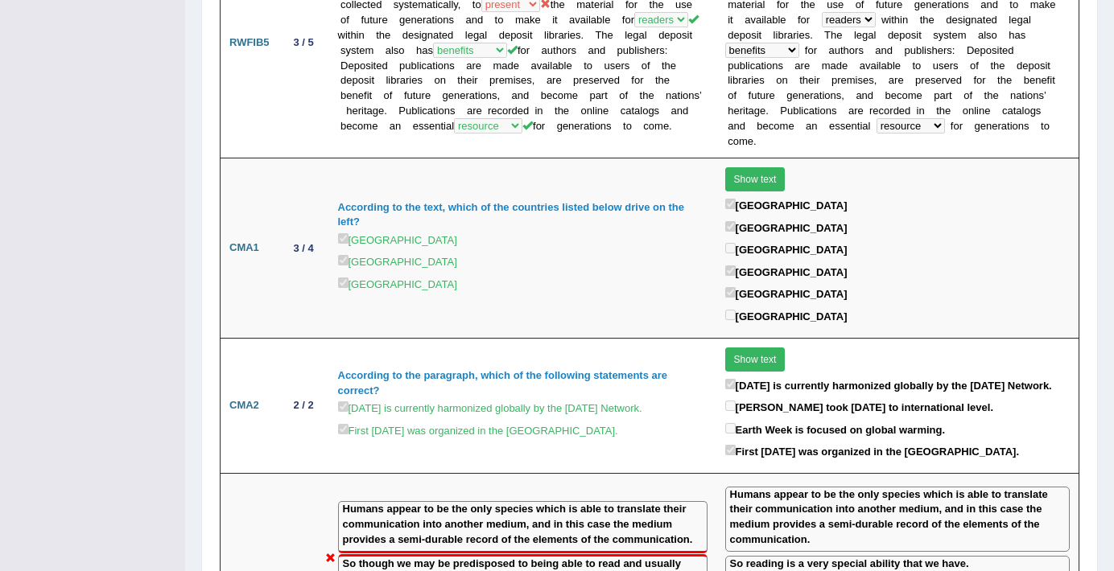
scroll to position [1654, 0]
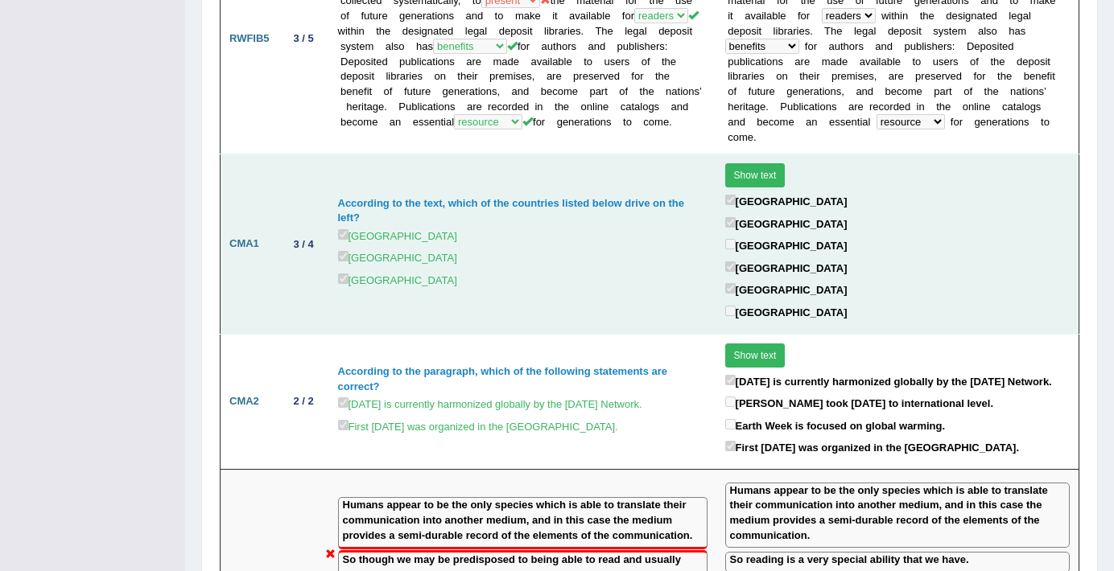
click at [755, 181] on button "Show text" at bounding box center [755, 175] width 60 height 24
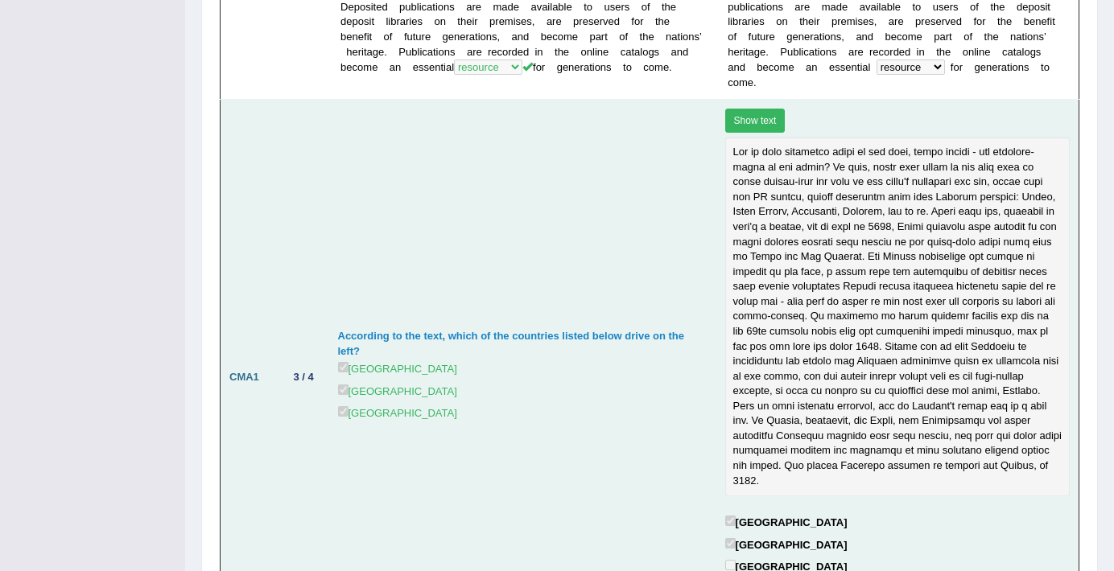
scroll to position [1710, 0]
